Goal: Ask a question

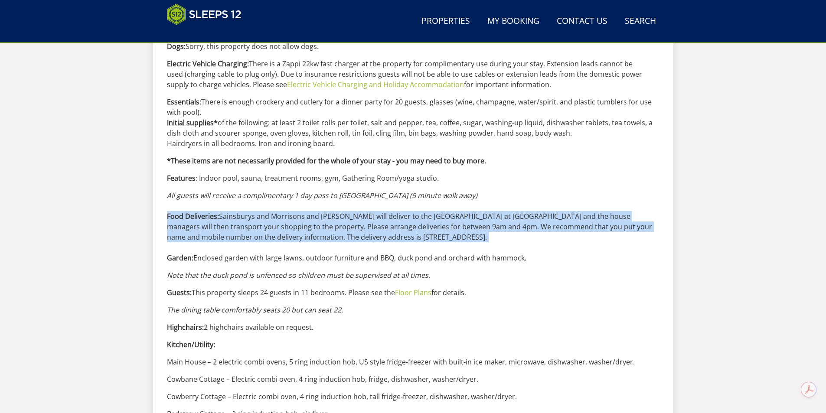
click at [499, 200] on p "All guests will receive a complimentary 1 day pass to [GEOGRAPHIC_DATA] (5 minu…" at bounding box center [413, 226] width 492 height 73
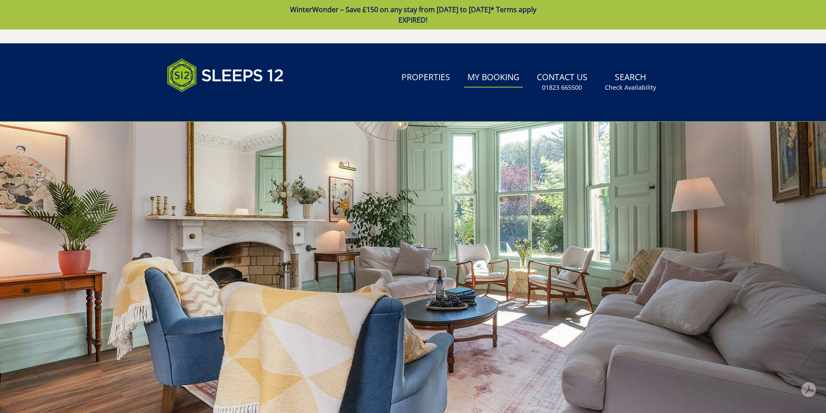
click at [505, 81] on link "My Booking" at bounding box center [493, 78] width 59 height 20
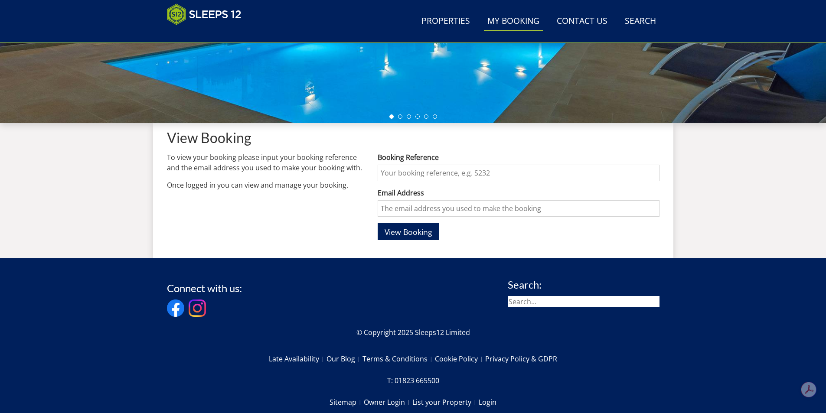
scroll to position [274, 0]
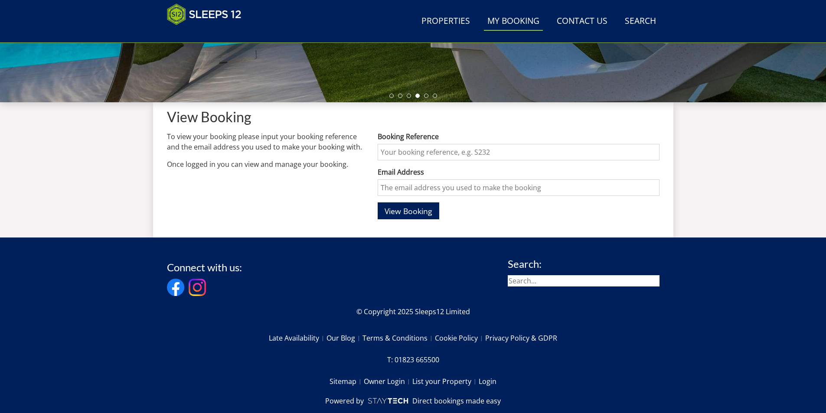
click at [411, 153] on input "Booking Reference" at bounding box center [518, 152] width 281 height 16
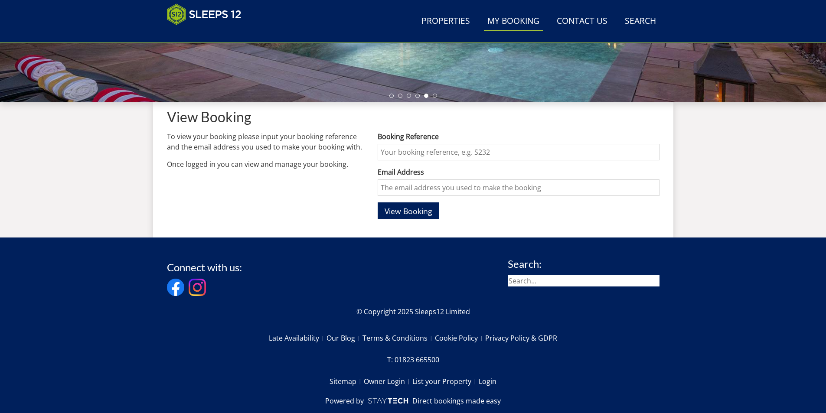
paste input "S48111"
type input "S48111"
click at [414, 193] on input "Email Address" at bounding box center [518, 187] width 281 height 16
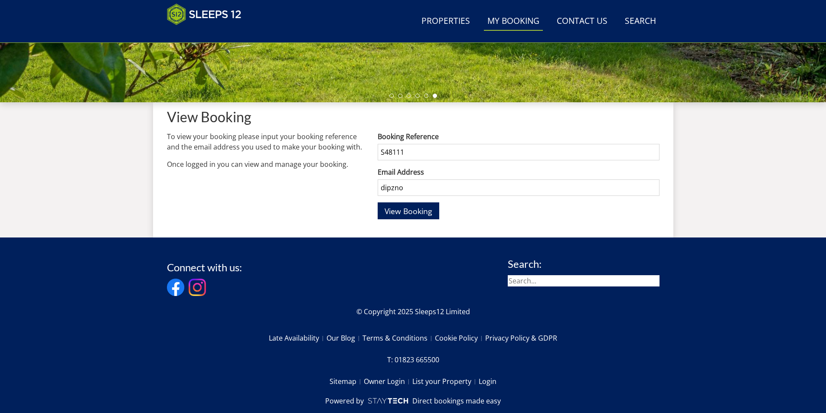
type input "dipzno1@hotmail.com"
click at [414, 219] on button "View Booking" at bounding box center [409, 210] width 62 height 17
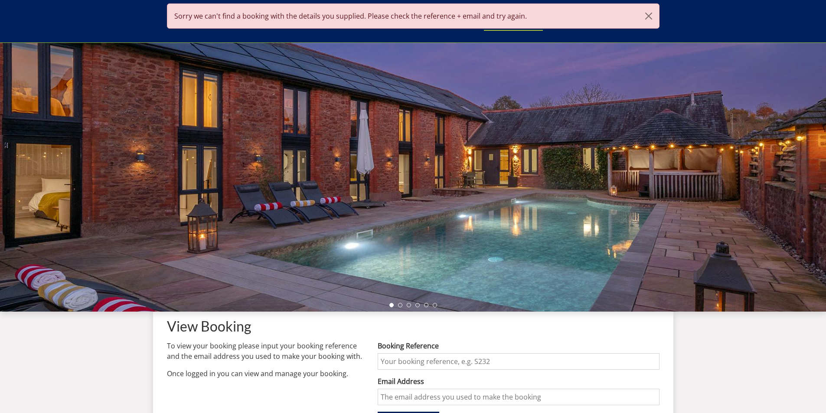
scroll to position [190, 0]
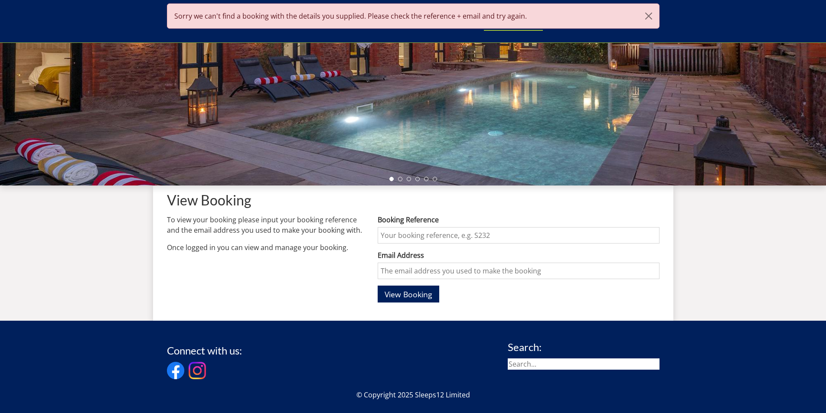
drag, startPoint x: 437, startPoint y: 240, endPoint x: 428, endPoint y: 232, distance: 11.6
click at [436, 240] on input "Booking Reference" at bounding box center [518, 235] width 281 height 16
paste input "S48111"
type input "S48111"
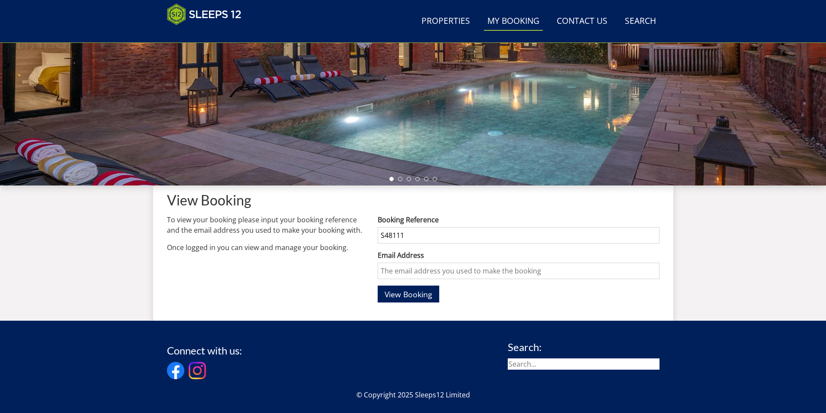
click at [427, 268] on input "Email Address" at bounding box center [518, 271] width 281 height 16
type input "dipzno1@hotmail.com"
click at [414, 297] on span "View Booking" at bounding box center [409, 294] width 48 height 10
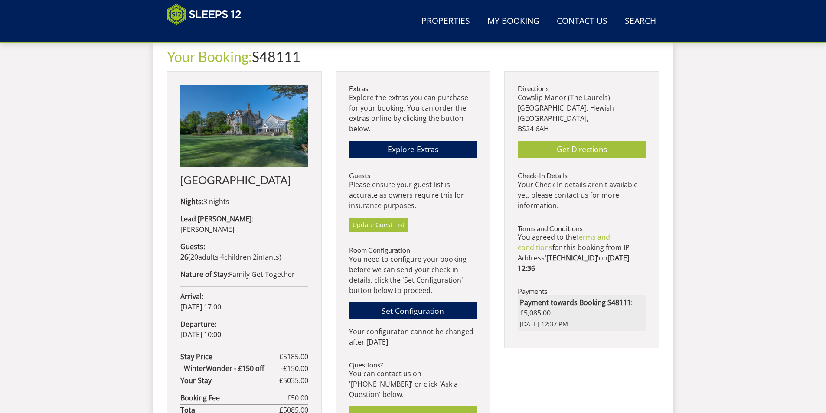
scroll to position [411, 0]
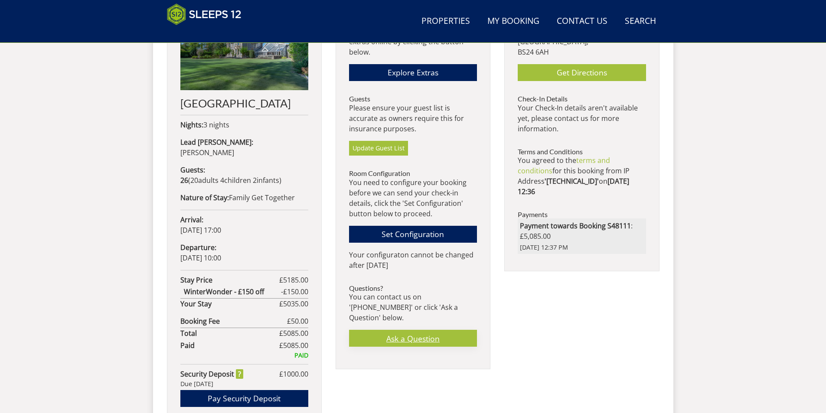
click at [428, 330] on link "Ask a Question" at bounding box center [413, 338] width 128 height 17
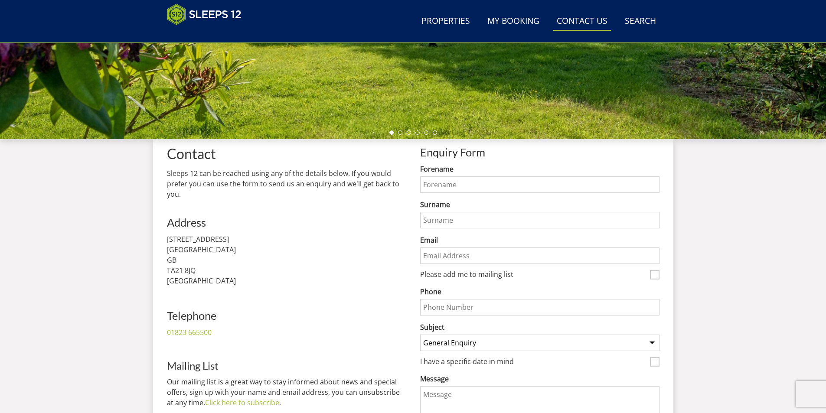
scroll to position [230, 0]
